Goal: Transaction & Acquisition: Purchase product/service

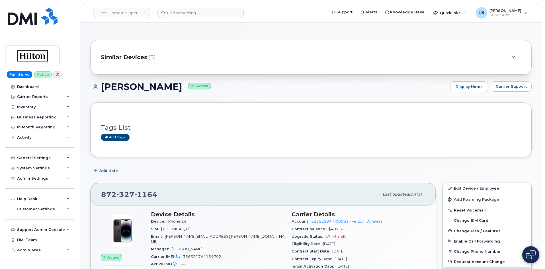
scroll to position [77, 0]
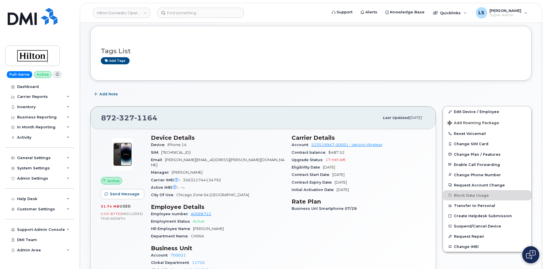
click at [253, 73] on div "Tags List Add tags" at bounding box center [310, 53] width 441 height 55
click at [189, 9] on header "Hilton Domestic Operating Company Inc Support Alerts Knowledge Base Quicklinks …" at bounding box center [311, 13] width 462 height 20
click at [187, 11] on input at bounding box center [200, 13] width 86 height 10
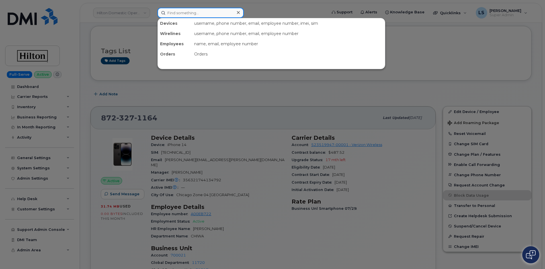
paste input "Monette Potra"
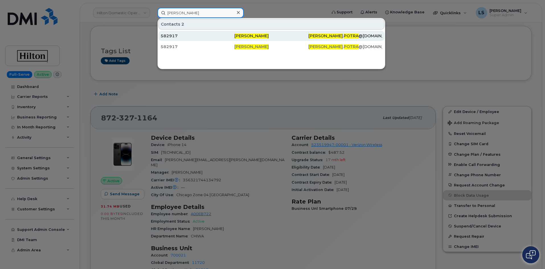
type input "Monette Potra"
click at [229, 36] on div "582917" at bounding box center [197, 36] width 74 height 6
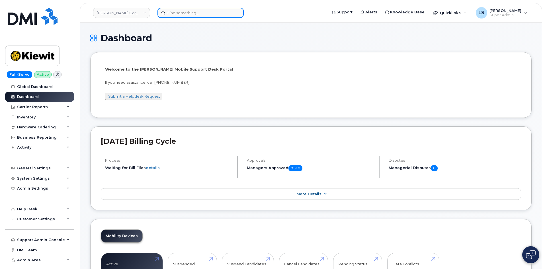
click at [189, 13] on input at bounding box center [200, 13] width 86 height 10
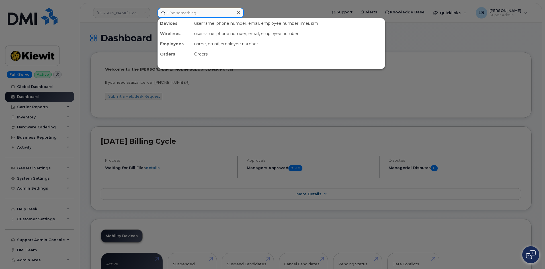
paste input "[PERSON_NAME]"
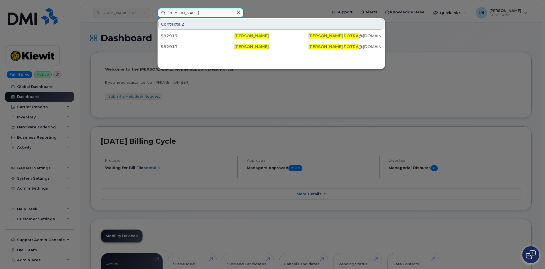
type input "Monette Potra"
drag, startPoint x: 108, startPoint y: 48, endPoint x: 99, endPoint y: 52, distance: 9.0
click at [106, 48] on div at bounding box center [272, 134] width 545 height 269
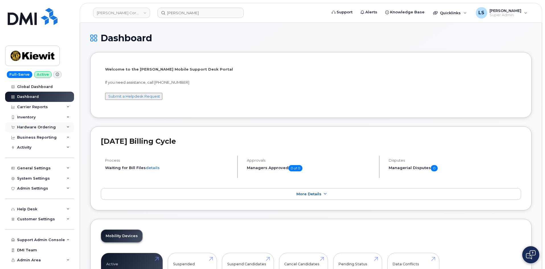
click at [62, 126] on div "Hardware Ordering" at bounding box center [39, 127] width 69 height 10
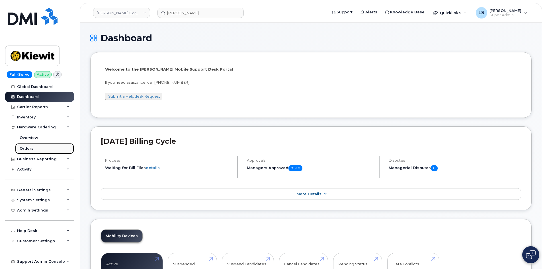
click at [38, 145] on link "Orders" at bounding box center [44, 148] width 59 height 11
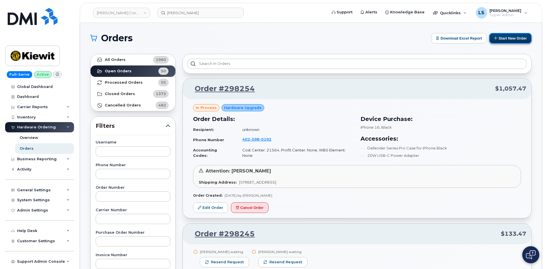
click at [518, 40] on button "Start New Order" at bounding box center [510, 38] width 42 height 11
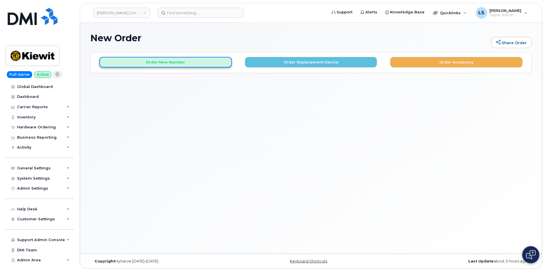
click at [165, 62] on button "Order New Number" at bounding box center [165, 62] width 132 height 11
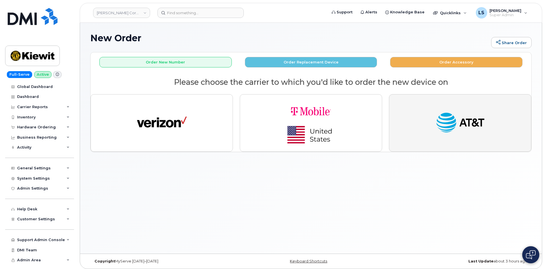
click at [407, 129] on button "button" at bounding box center [460, 122] width 142 height 57
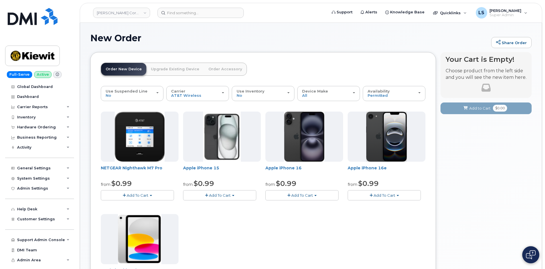
drag, startPoint x: 232, startPoint y: 196, endPoint x: 227, endPoint y: 209, distance: 13.6
click at [232, 196] on button "Add To Cart" at bounding box center [219, 195] width 73 height 10
click at [219, 205] on link "$0.99 - 2 Year Activation (128GB)" at bounding box center [220, 205] width 73 height 7
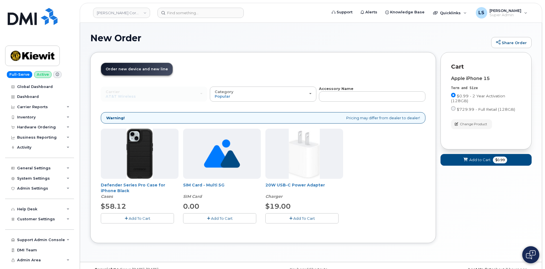
click at [128, 220] on button "Add To Cart" at bounding box center [137, 218] width 73 height 10
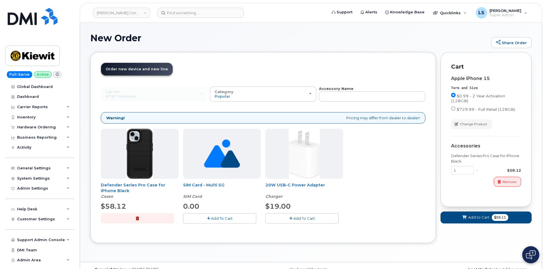
click at [296, 218] on span "Add To Cart" at bounding box center [304, 218] width 22 height 5
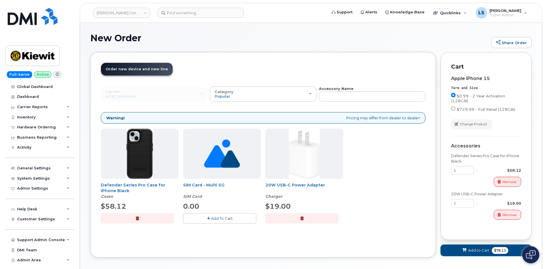
click at [491, 246] on button "Add to Cart $78.11" at bounding box center [485, 250] width 91 height 12
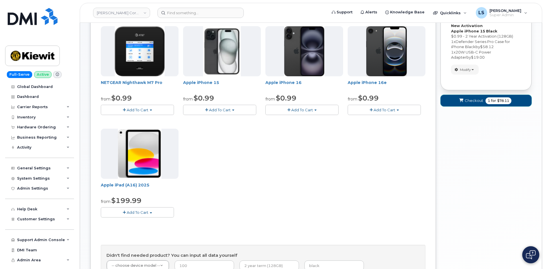
click at [493, 99] on span "for" at bounding box center [493, 100] width 7 height 5
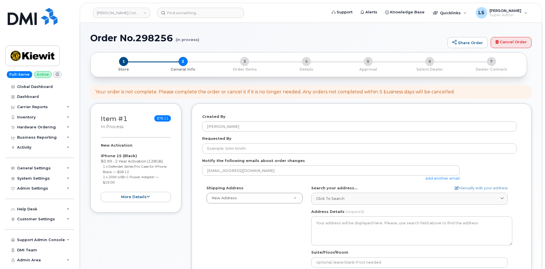
select select
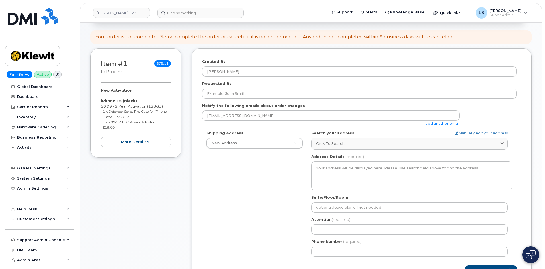
scroll to position [57, 0]
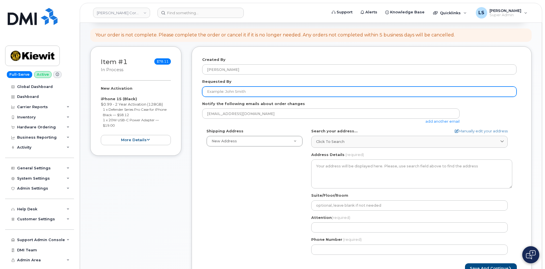
click at [250, 91] on input "Requested By" at bounding box center [359, 91] width 314 height 10
paste input "Monette Potra"
type input "Monette Potra"
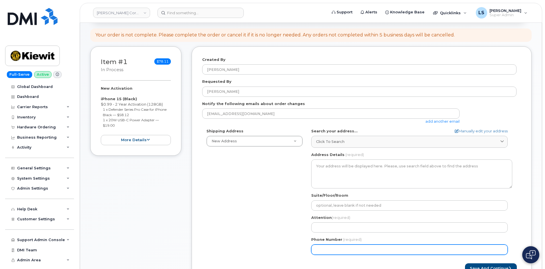
click at [205, 208] on div "Shipping Address New Address New Address 16301 Texas 249 Access Rd AB Search yo…" at bounding box center [359, 193] width 314 height 131
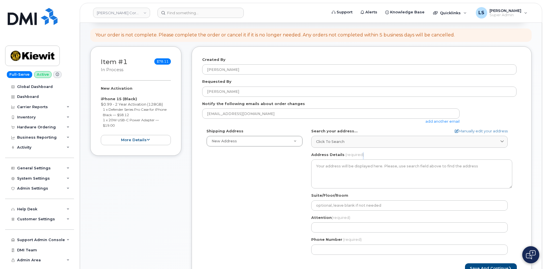
click at [360, 148] on div "AB Search your address... Manually edit your address Click to search No availab…" at bounding box center [411, 193] width 209 height 131
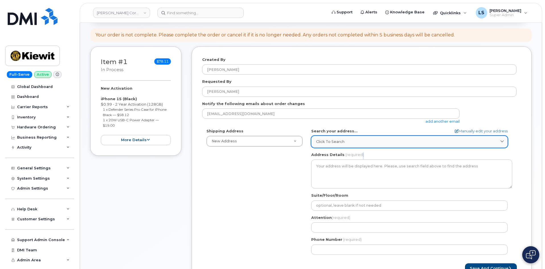
click at [355, 145] on link "Click to search" at bounding box center [409, 142] width 196 height 12
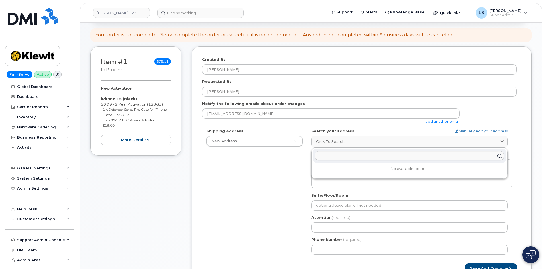
paste input "182 Meadow Grove Dr, Conroe, TX 77384"
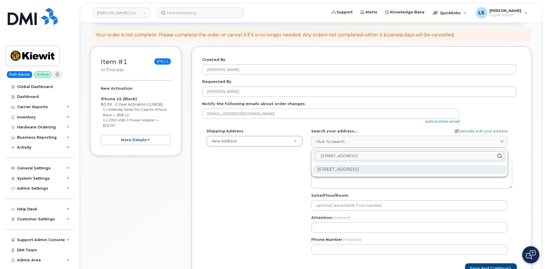
type input "182 Meadow Grove Dr, Conroe, TX 77384"
click at [371, 169] on div "182 Meadow Grove Dr Conroe TX 77384-5610" at bounding box center [408, 169] width 193 height 9
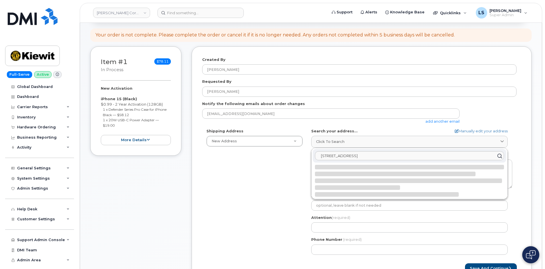
select select
type textarea "182 Meadow Grove Dr CONROE TX 77384-5610 UNITED STATES"
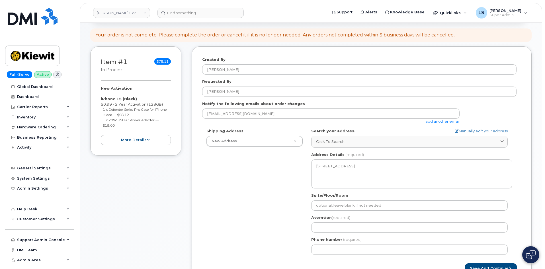
click at [249, 188] on div "Shipping Address New Address New Address 16301 Texas 249 Access Rd TX Conroe Se…" at bounding box center [359, 193] width 314 height 131
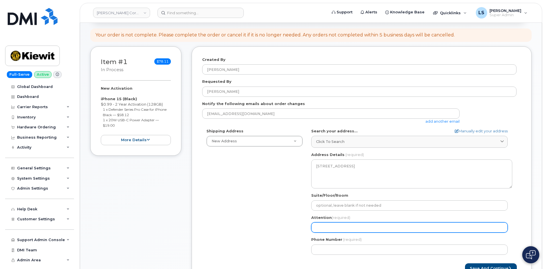
click at [344, 230] on input "Attention (required)" at bounding box center [409, 227] width 196 height 10
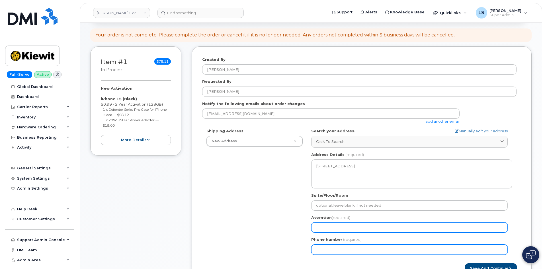
paste input "Monette Potra"
select select
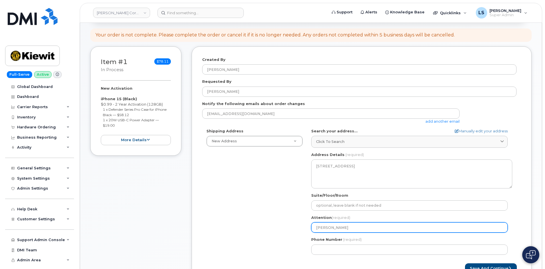
type input "Monette Potra"
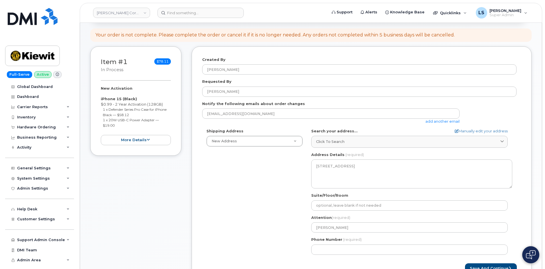
click at [273, 210] on div "Shipping Address New Address New Address 16301 Texas 249 Access Rd TX Conroe Se…" at bounding box center [359, 193] width 314 height 131
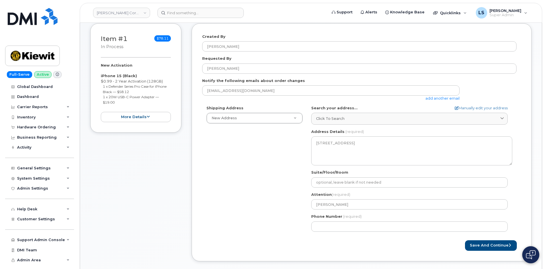
scroll to position [114, 0]
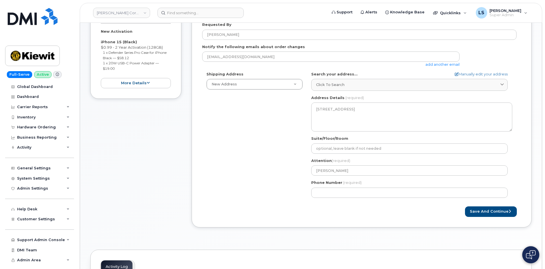
click at [327, 183] on label "Phone Number" at bounding box center [326, 182] width 31 height 5
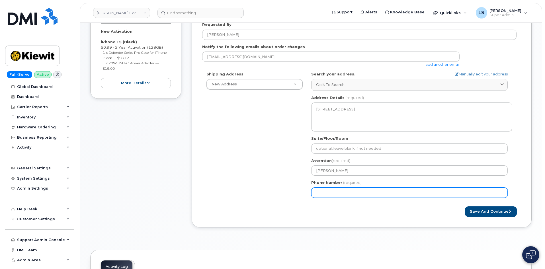
click at [327, 188] on input "Phone Number" at bounding box center [409, 193] width 196 height 10
drag, startPoint x: 324, startPoint y: 194, endPoint x: 276, endPoint y: 156, distance: 61.8
click at [324, 194] on input "Phone Number" at bounding box center [409, 193] width 196 height 10
paste input "3614840584"
select select
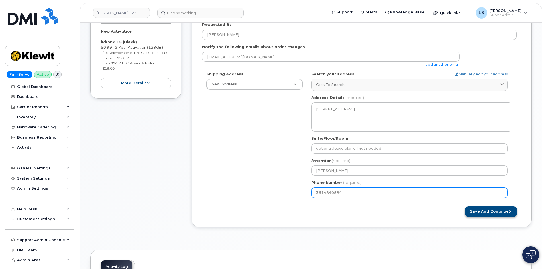
type input "3614840584"
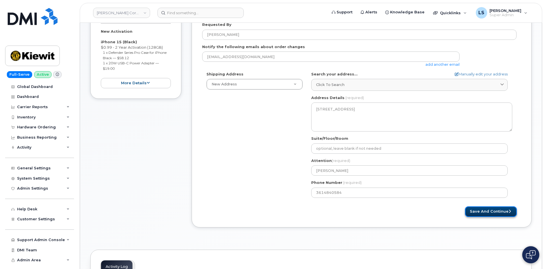
click at [483, 210] on button "Save and Continue" at bounding box center [491, 211] width 52 height 11
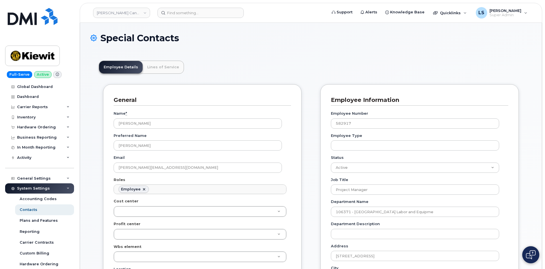
scroll to position [19, 0]
click at [129, 11] on link "[PERSON_NAME] Canada Inc" at bounding box center [121, 13] width 57 height 10
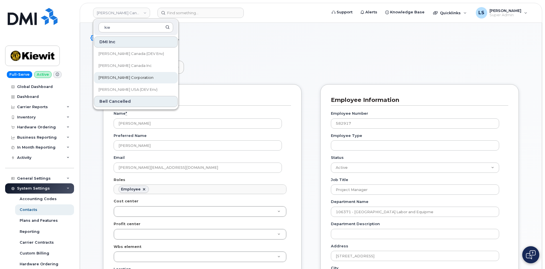
type input "kie"
click at [120, 79] on span "[PERSON_NAME] Corporation" at bounding box center [125, 78] width 55 height 6
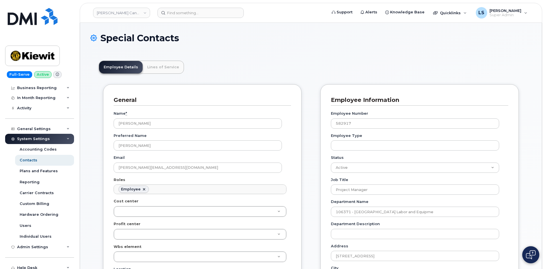
scroll to position [0, 0]
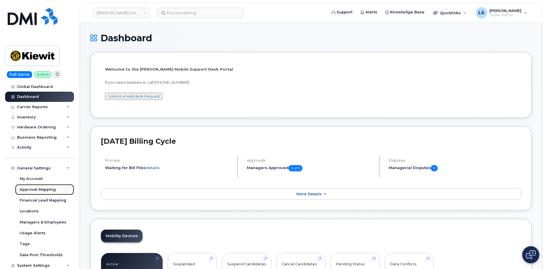
click at [49, 188] on div "Approval Mapping" at bounding box center [38, 189] width 36 height 5
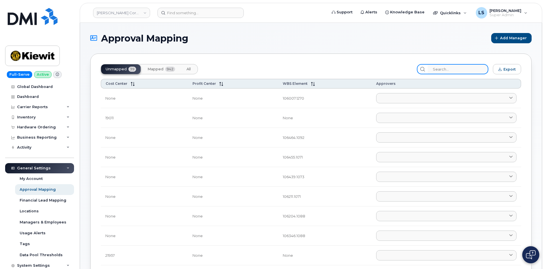
click at [439, 71] on input "search" at bounding box center [457, 69] width 61 height 10
paste input "106352.1094"
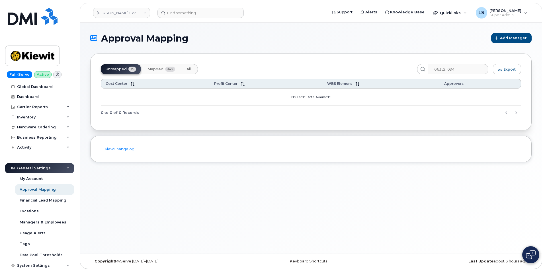
click at [162, 67] on span "Mapped" at bounding box center [155, 69] width 16 height 5
click at [185, 69] on button "All" at bounding box center [188, 69] width 13 height 10
click at [160, 69] on span "Mapped" at bounding box center [155, 69] width 16 height 5
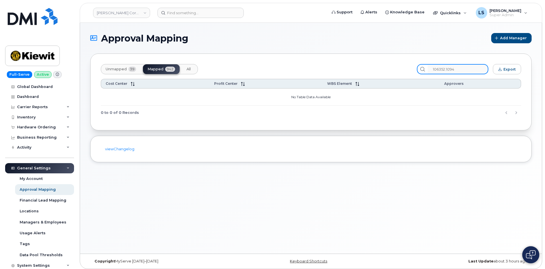
click at [469, 69] on input "106352.1094" at bounding box center [457, 69] width 61 height 10
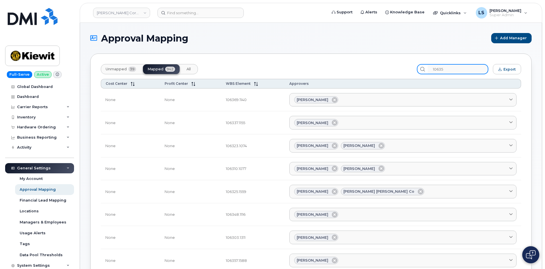
type input "106352"
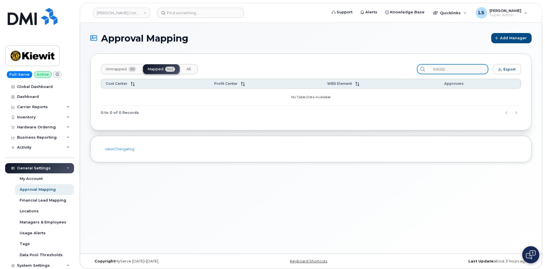
drag, startPoint x: 472, startPoint y: 70, endPoint x: 415, endPoint y: 70, distance: 56.6
click at [415, 69] on div "Unmapped 39 Mapped 942 All 106352 Export" at bounding box center [311, 69] width 420 height 10
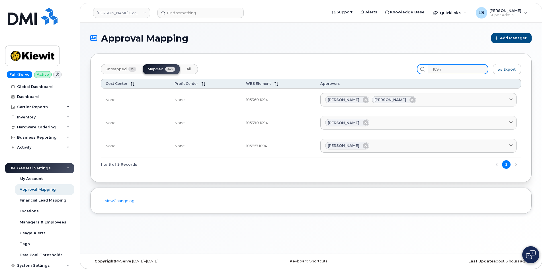
type input "1094"
click at [258, 97] on td "105360.1094" at bounding box center [278, 99] width 74 height 23
drag, startPoint x: 258, startPoint y: 97, endPoint x: 252, endPoint y: 98, distance: 6.6
click at [259, 97] on td "105360.1094" at bounding box center [278, 99] width 74 height 23
click at [283, 103] on td "105360.1094" at bounding box center [278, 99] width 74 height 23
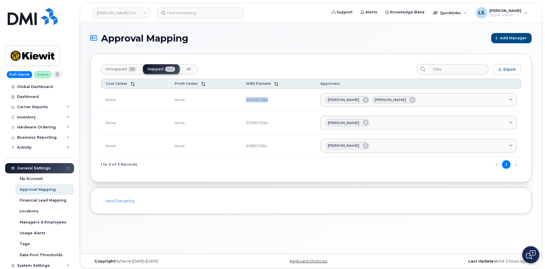
click at [256, 102] on td "105360.1094" at bounding box center [278, 99] width 74 height 23
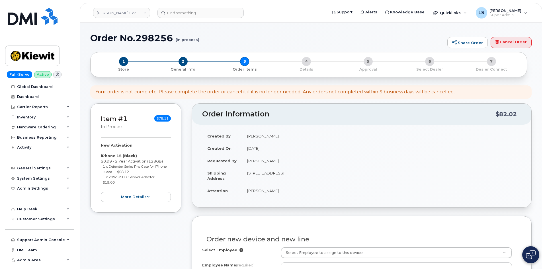
select select
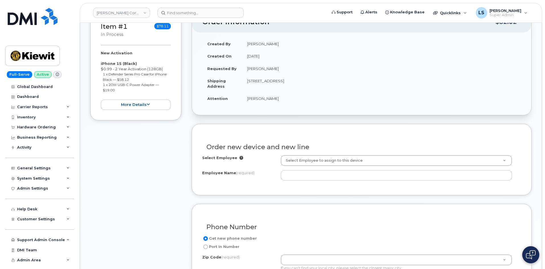
scroll to position [114, 0]
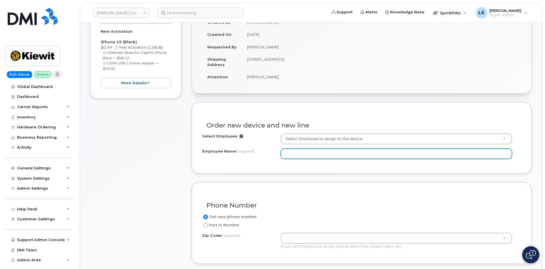
click at [293, 153] on input "Employee Name (required)" at bounding box center [396, 154] width 231 height 10
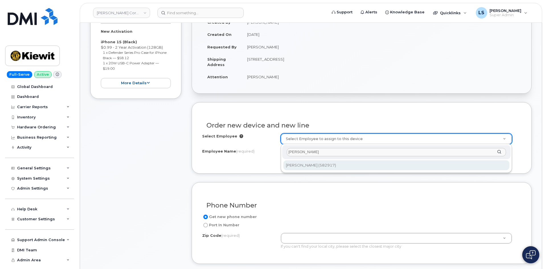
type input "Monette Potra"
type input "2990714"
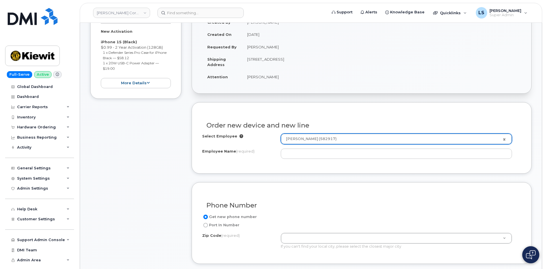
type input "Monette Potra"
type input "107 West County Line Road"
drag, startPoint x: 228, startPoint y: 156, endPoint x: 228, endPoint y: 159, distance: 2.9
click at [228, 156] on div "Employee Name (required) Monette Potra" at bounding box center [361, 154] width 319 height 10
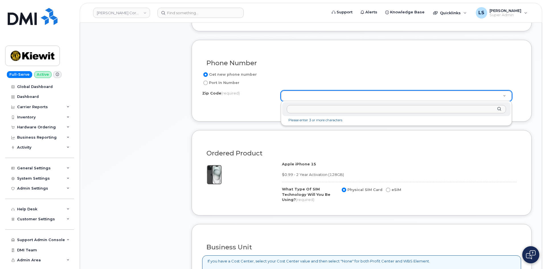
drag, startPoint x: 296, startPoint y: 101, endPoint x: 240, endPoint y: 47, distance: 78.5
paste input "77384"
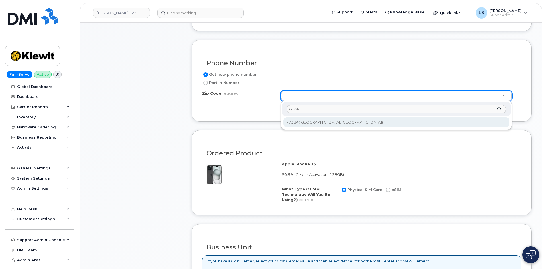
type input "77384"
type input "77384 (Conroe, TX)"
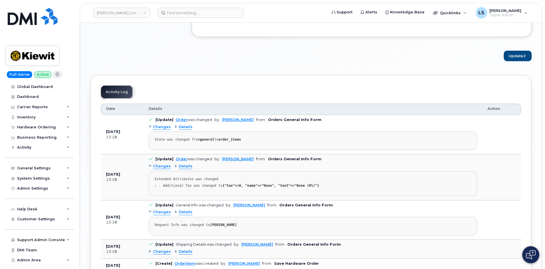
scroll to position [398, 0]
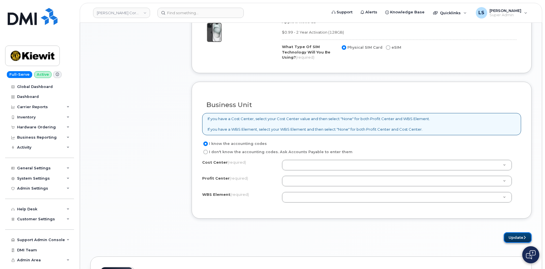
click at [522, 235] on button "Update" at bounding box center [517, 237] width 28 height 11
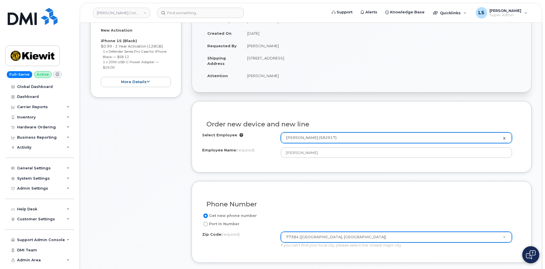
scroll to position [0, 0]
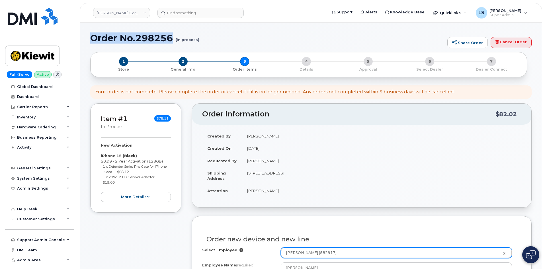
drag, startPoint x: 174, startPoint y: 38, endPoint x: 85, endPoint y: 38, distance: 88.5
copy h1 "Order No.298256"
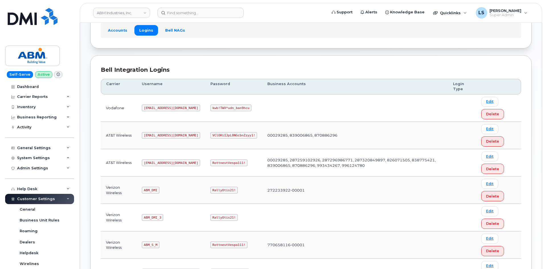
scroll to position [85, 0]
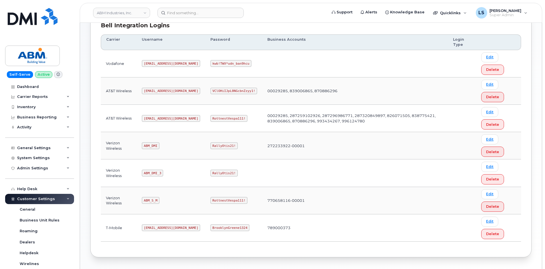
click at [210, 199] on code "RottnestVespa111!" at bounding box center [228, 200] width 37 height 7
copy code "RottnestVespa111!"
